Goal: Find specific page/section: Find specific page/section

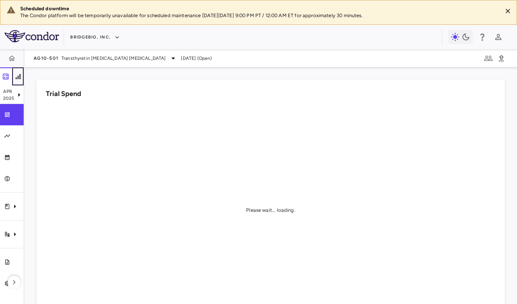
click at [14, 78] on button "button" at bounding box center [18, 77] width 12 height 18
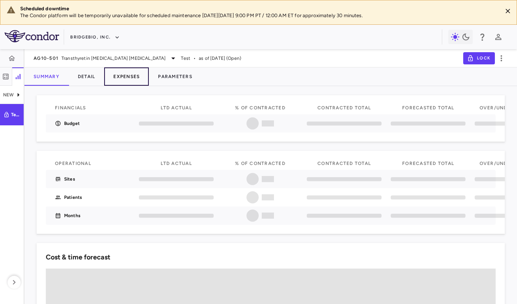
click at [138, 77] on button "Expenses" at bounding box center [126, 77] width 45 height 18
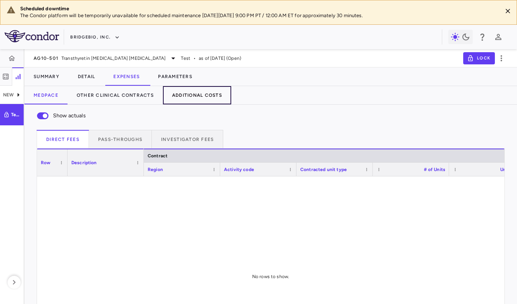
click at [202, 93] on button "Additional Costs" at bounding box center [197, 95] width 68 height 18
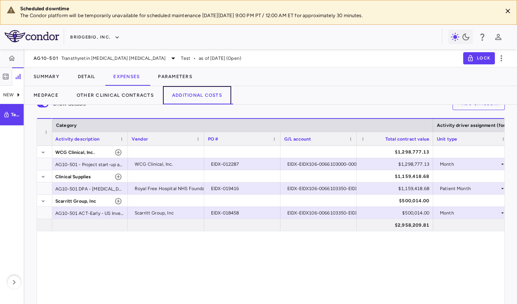
scroll to position [11, 0]
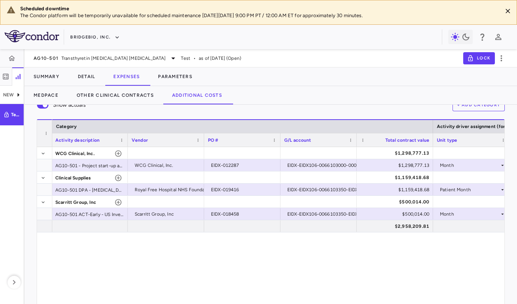
click at [316, 243] on div "WCG Clinical, Inc. $1,298,777.13 AG10-501 - Project start-up and Adjudication a…" at bounding box center [278, 247] width 452 height 201
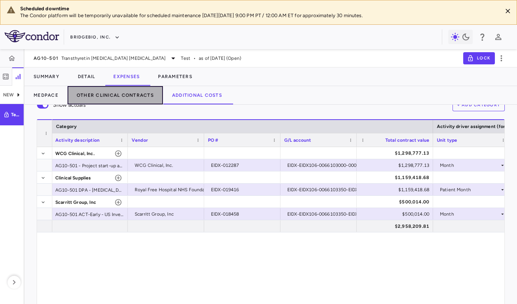
click at [130, 100] on button "Other Clinical Contracts" at bounding box center [115, 95] width 95 height 18
